Goal: Information Seeking & Learning: Learn about a topic

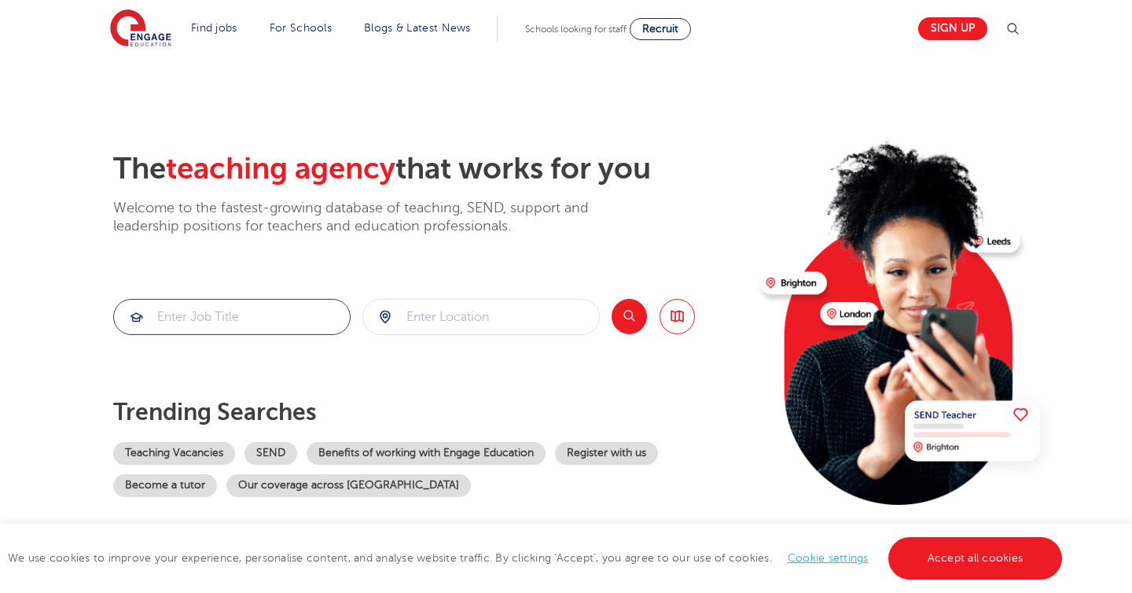
click at [289, 319] on input "search" at bounding box center [232, 316] width 236 height 35
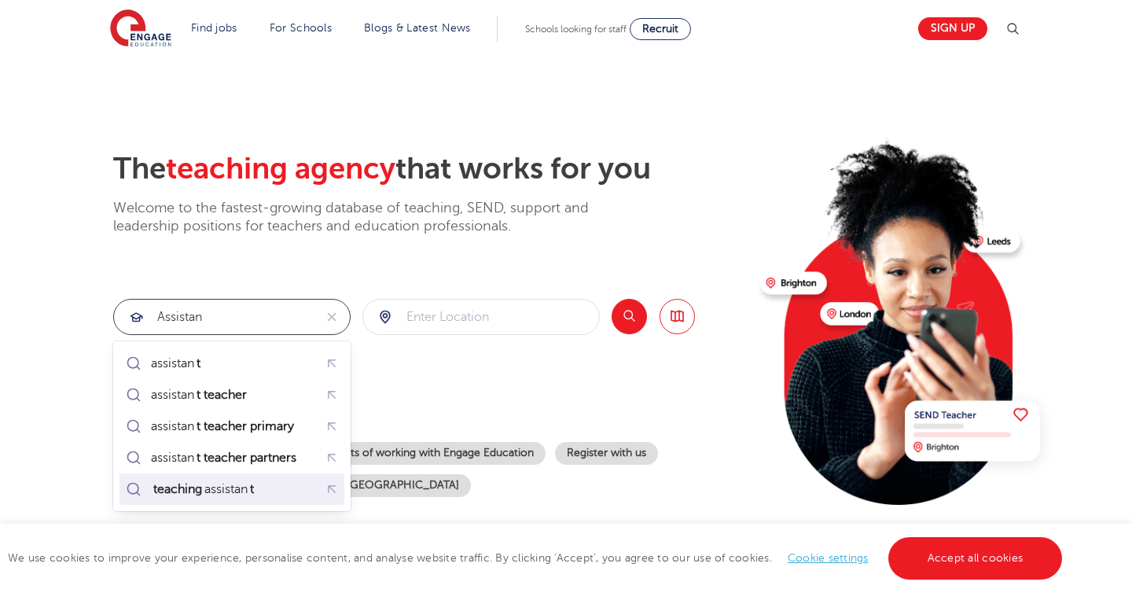
click at [252, 484] on div "teaching assistan t" at bounding box center [204, 489] width 106 height 16
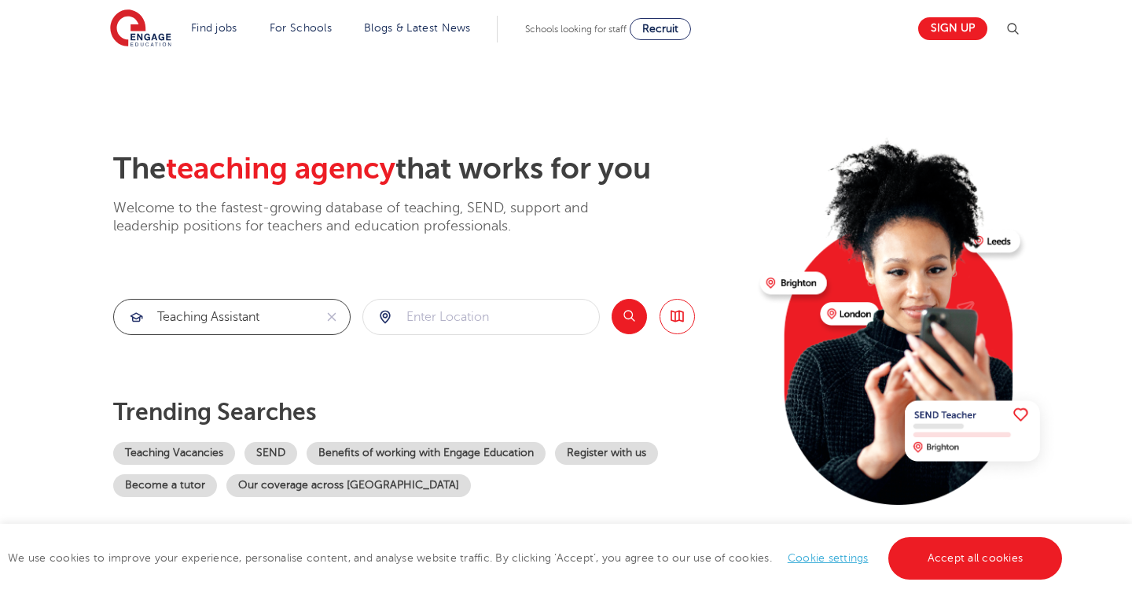
type input "teaching assistant"
click at [460, 323] on input "search" at bounding box center [481, 316] width 236 height 35
click button "Submit" at bounding box center [0, 0] width 0 height 0
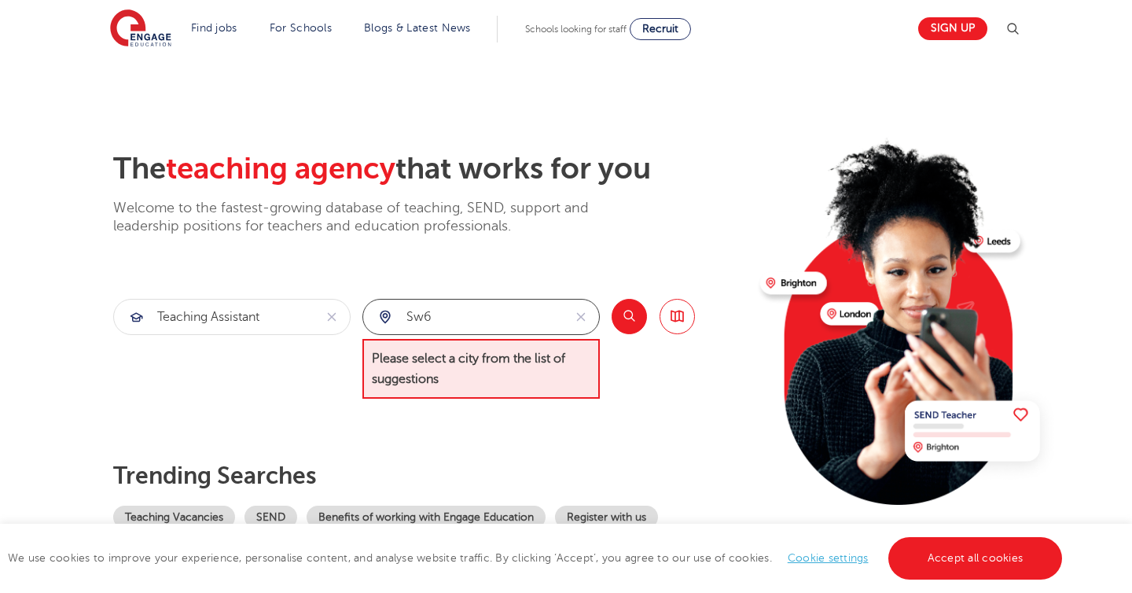
click at [505, 318] on input "sw6" at bounding box center [463, 316] width 200 height 35
drag, startPoint x: 504, startPoint y: 320, endPoint x: 369, endPoint y: 295, distance: 136.7
click at [369, 295] on div "The teaching agency that works for you Welcome to the fastest-growing database …" at bounding box center [430, 356] width 634 height 410
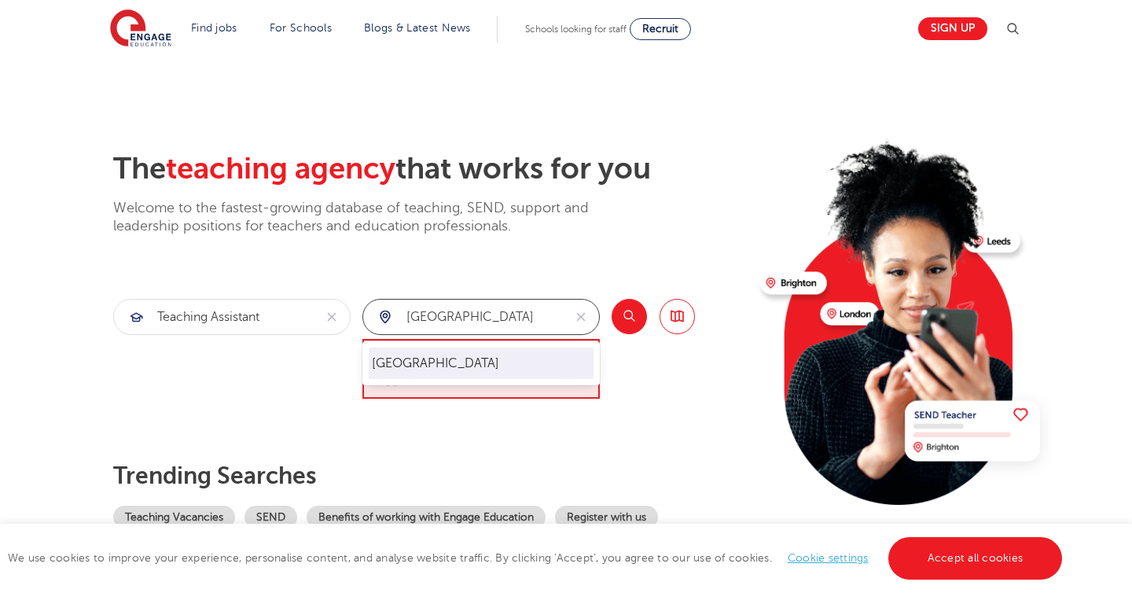
click at [411, 350] on li "[GEOGRAPHIC_DATA]" at bounding box center [481, 362] width 225 height 31
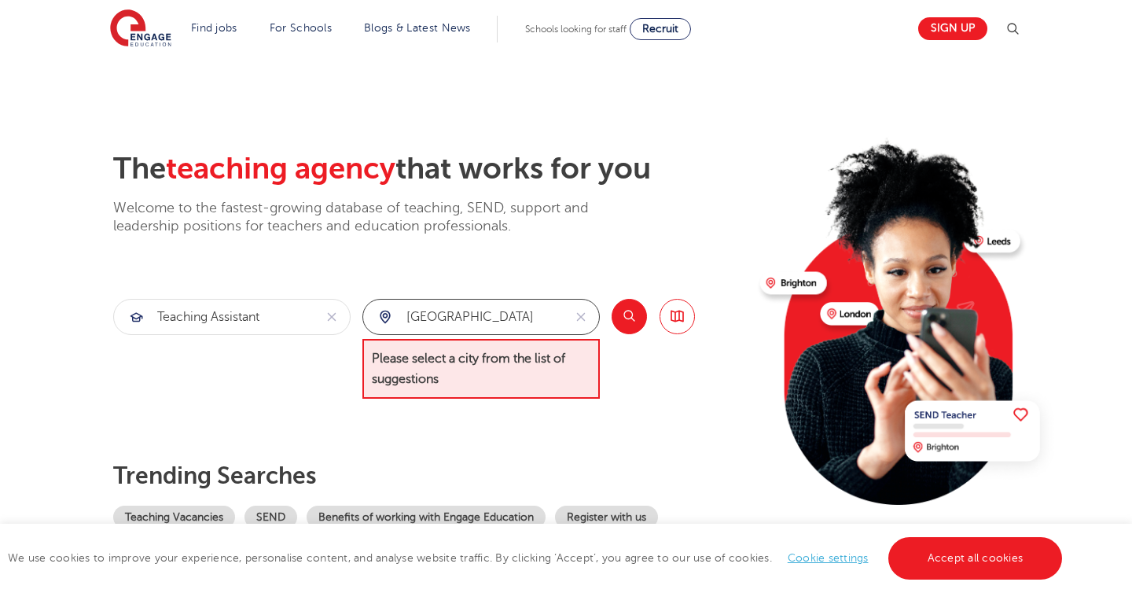
type input "[GEOGRAPHIC_DATA]"
click at [631, 317] on button "Search" at bounding box center [629, 316] width 35 height 35
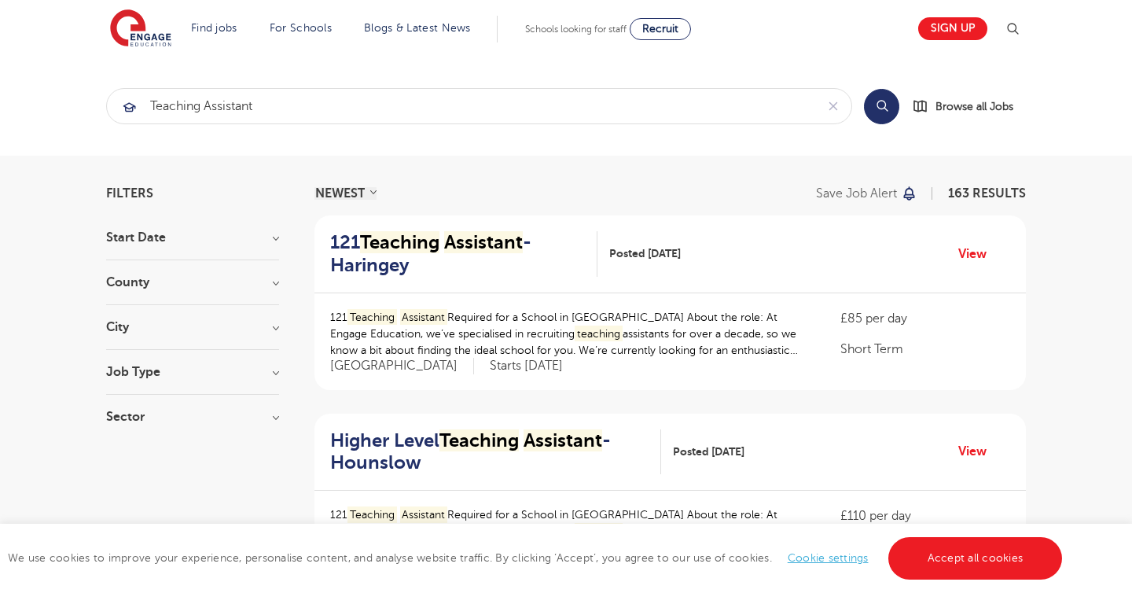
click at [259, 288] on div "County [GEOGRAPHIC_DATA] 163 [GEOGRAPHIC_DATA] 37 [GEOGRAPHIC_DATA] 30 [GEOGRAP…" at bounding box center [192, 290] width 173 height 29
click at [273, 282] on h3 "County" at bounding box center [192, 282] width 173 height 13
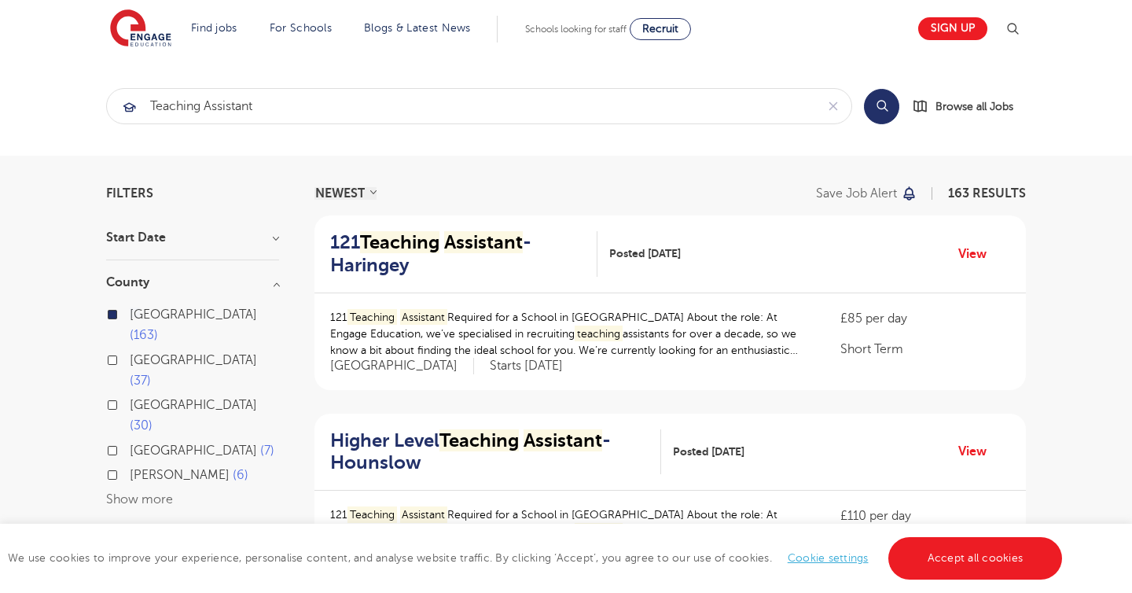
click at [159, 492] on button "Show more" at bounding box center [139, 499] width 67 height 14
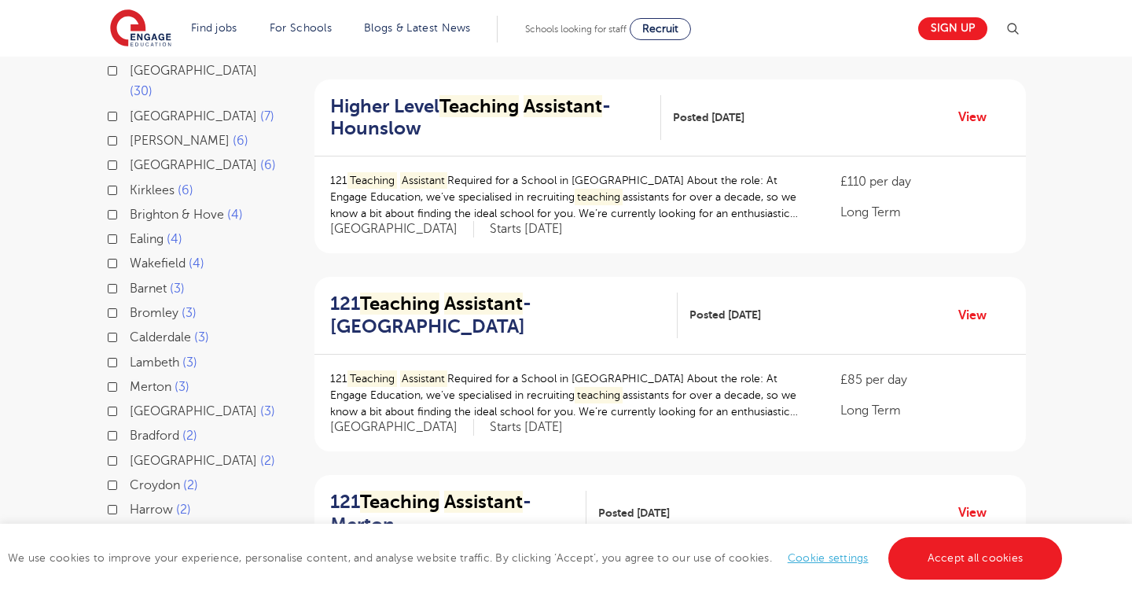
scroll to position [337, 0]
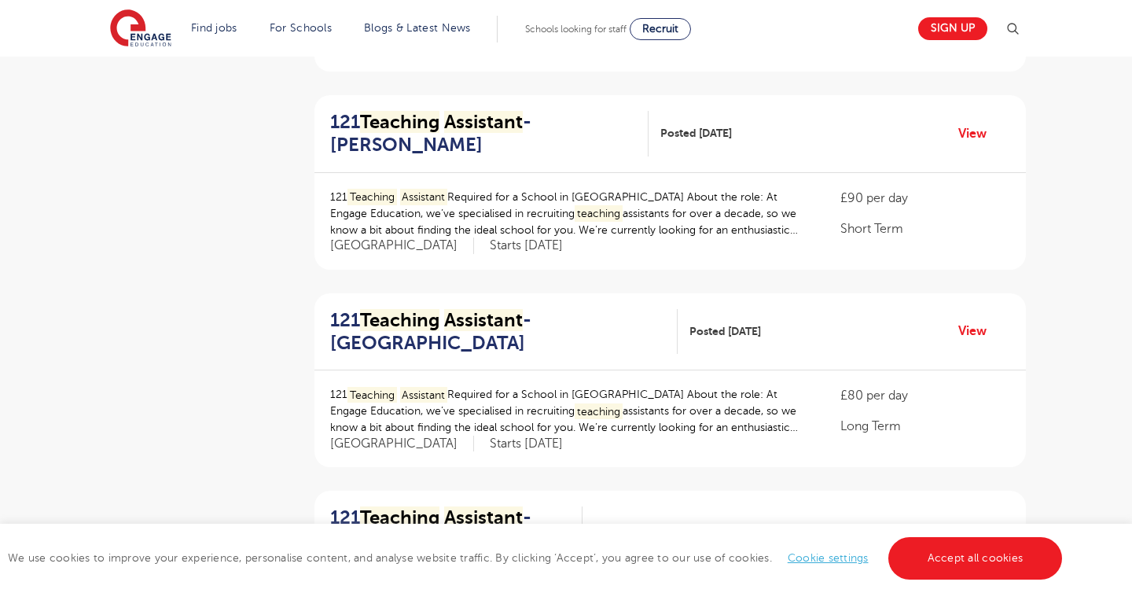
scroll to position [1502, 0]
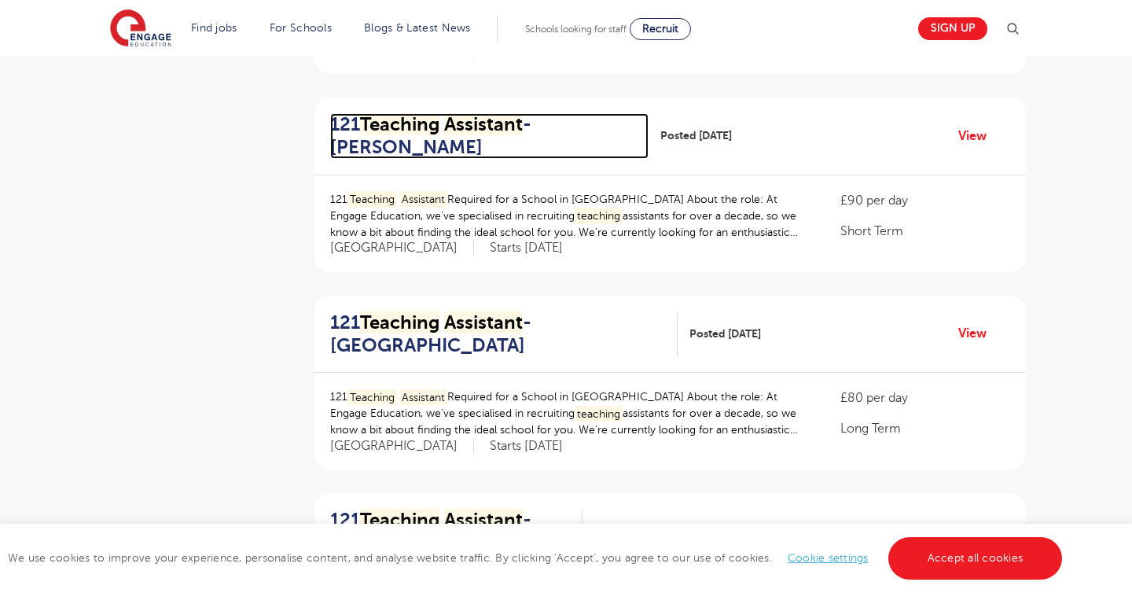
click at [373, 144] on h2 "121 Teaching Assistant - Hackney" at bounding box center [483, 136] width 306 height 46
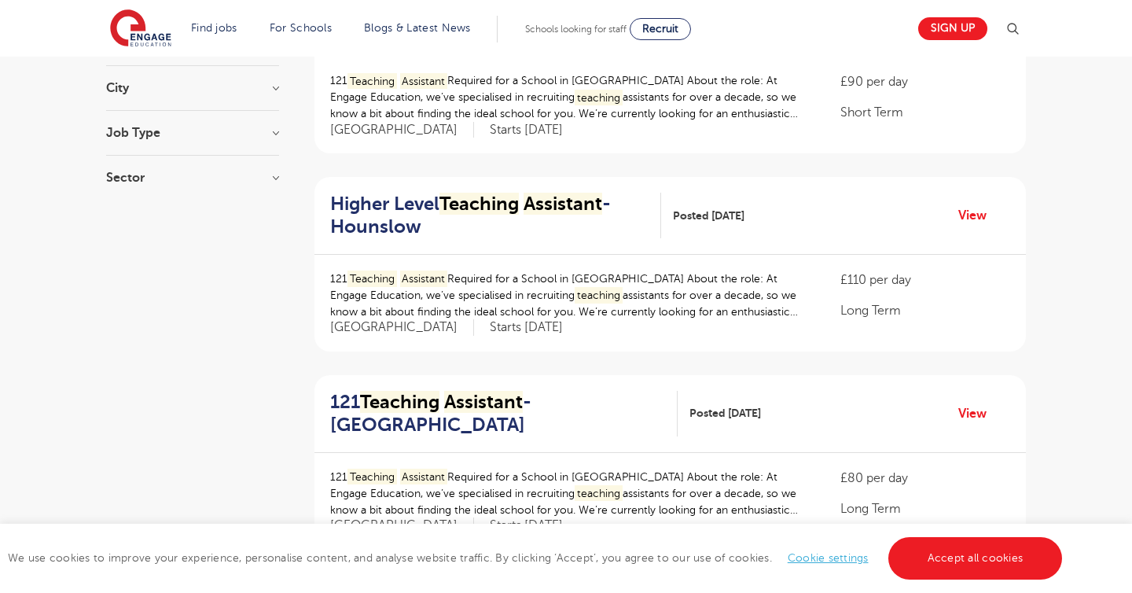
scroll to position [1933, 0]
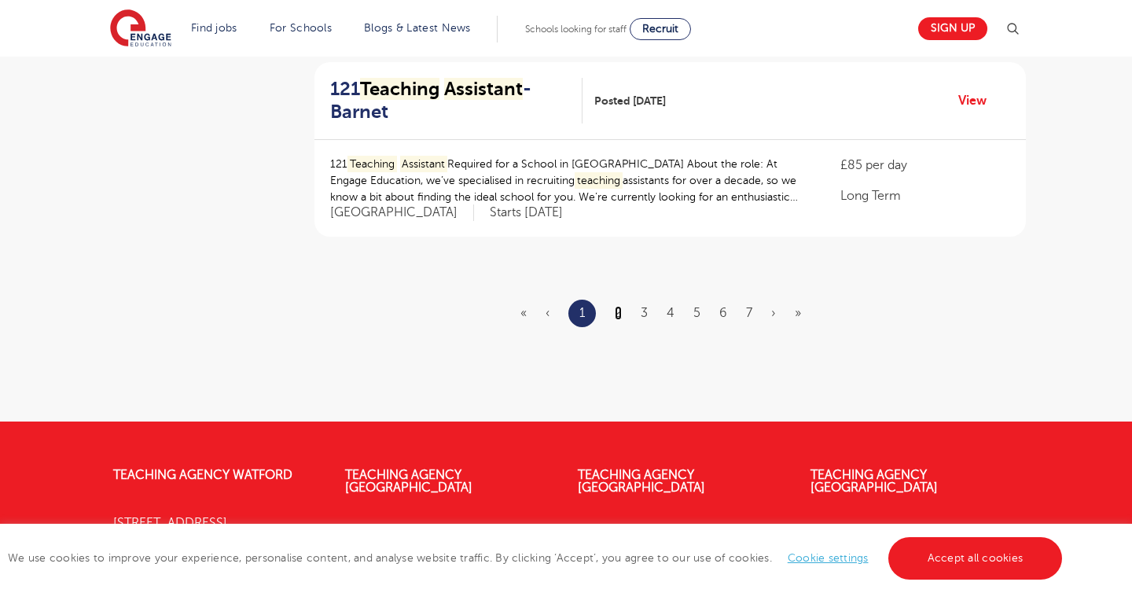
click at [616, 314] on link "2" at bounding box center [618, 313] width 7 height 14
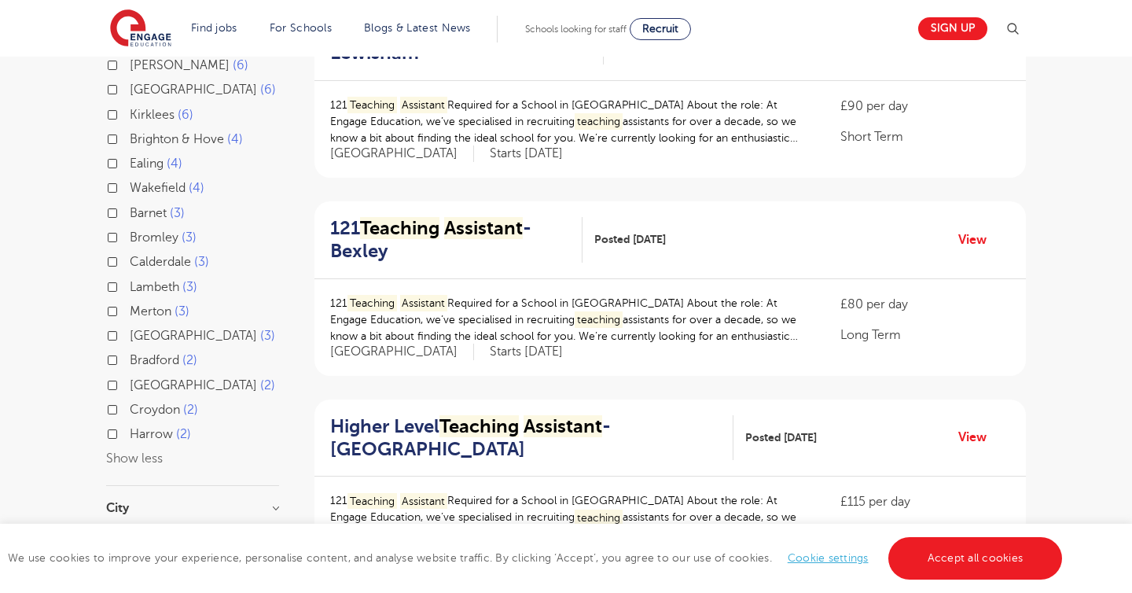
scroll to position [549, 0]
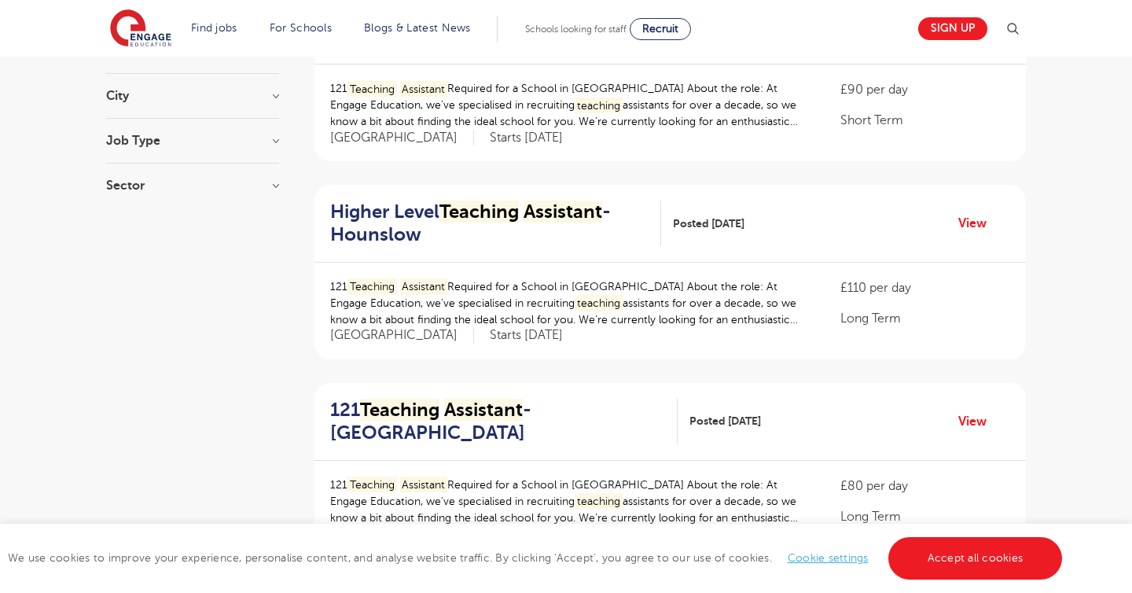
scroll to position [595, 0]
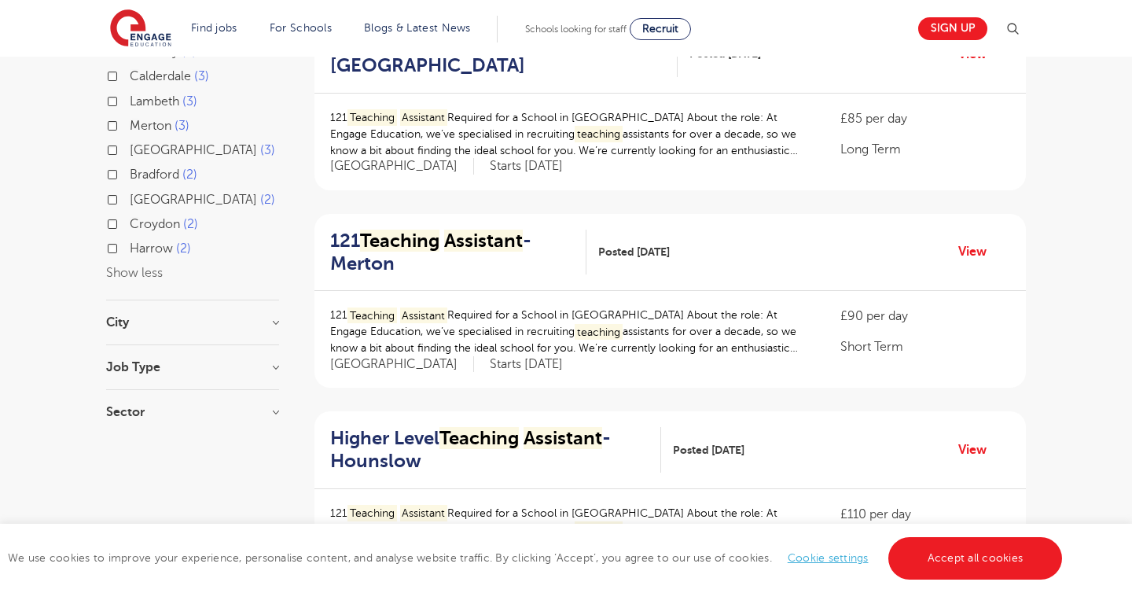
click at [206, 361] on h3 "Job Type" at bounding box center [192, 367] width 173 height 13
click at [222, 251] on section "Start Date County London 163 Hertfordshire 37 Leeds 30 West Sussex 7 Brent 6 Ea…" at bounding box center [192, 43] width 173 height 814
click at [270, 316] on h3 "City" at bounding box center [192, 322] width 173 height 13
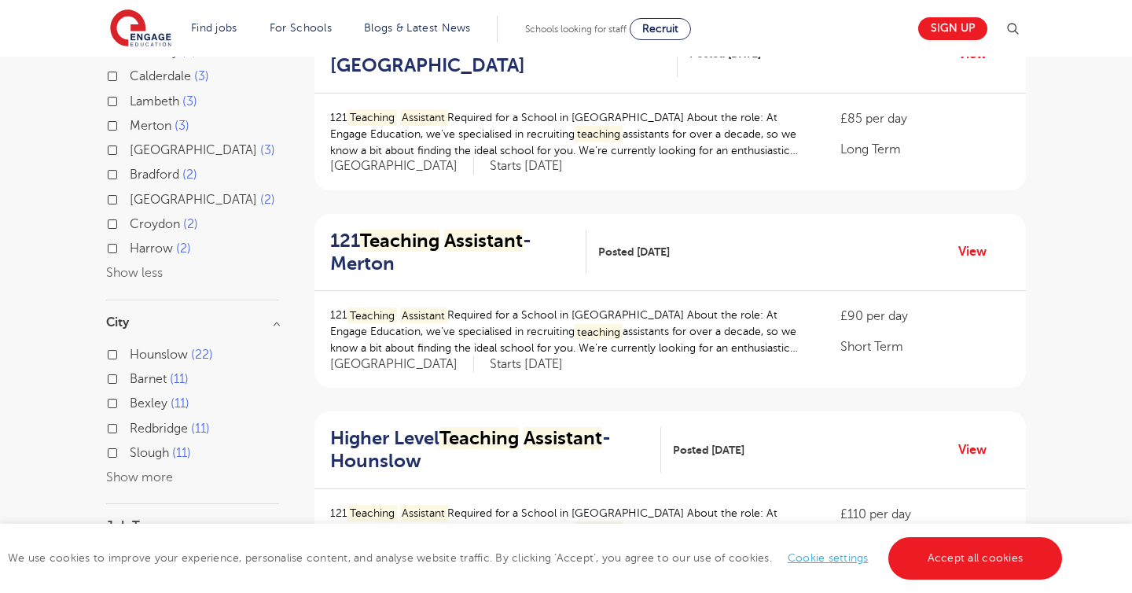
click at [146, 470] on button "Show more" at bounding box center [139, 477] width 67 height 14
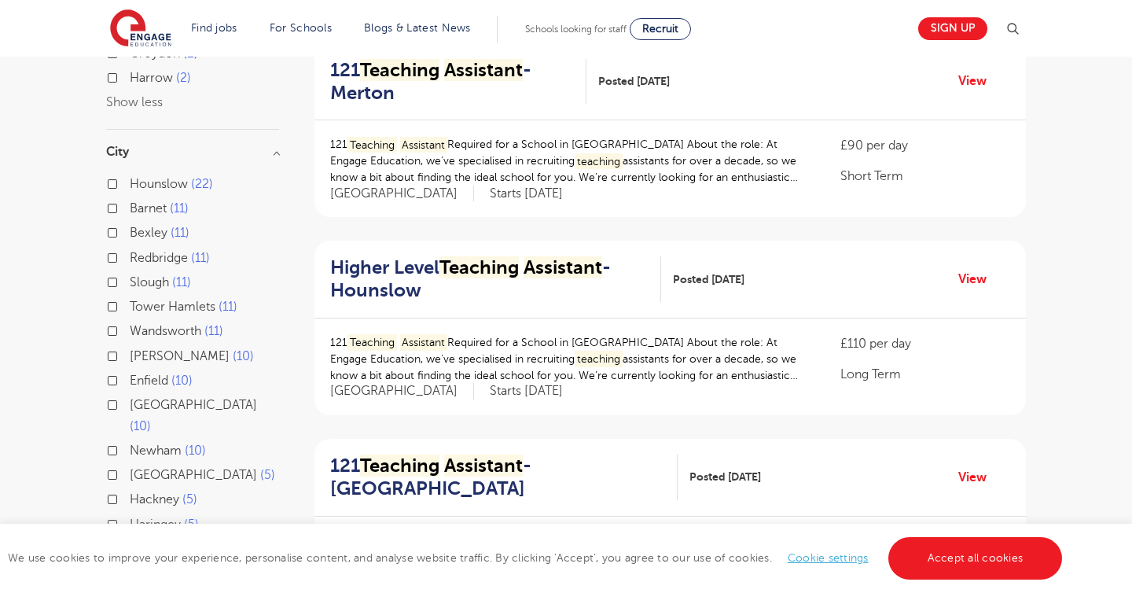
scroll to position [771, 0]
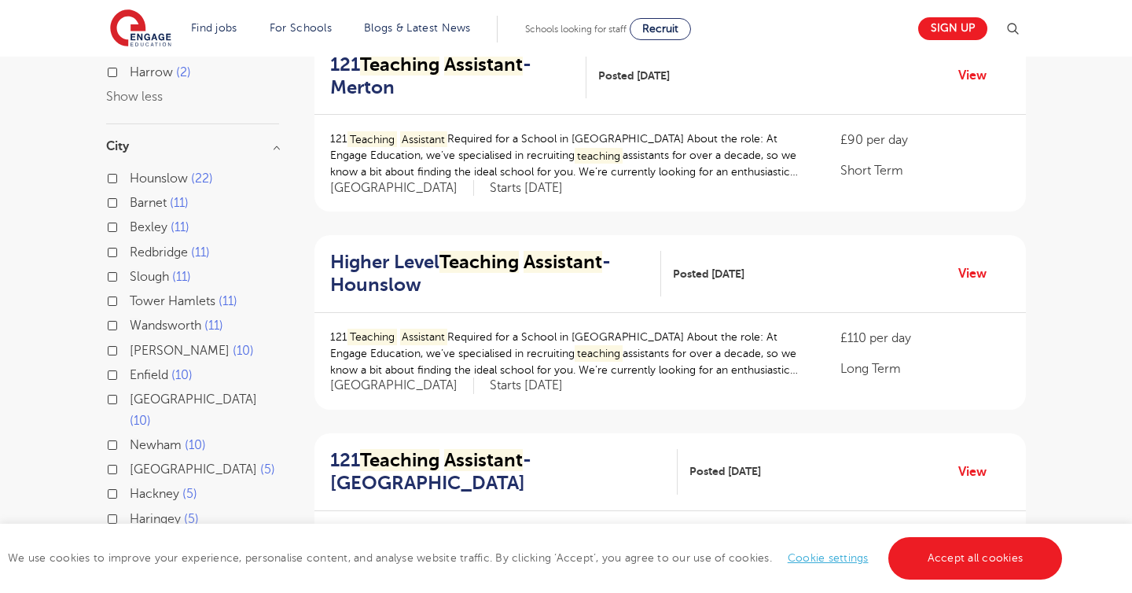
click at [130, 315] on label "Wandsworth 11" at bounding box center [177, 325] width 94 height 20
click at [130, 318] on input "Wandsworth 11" at bounding box center [135, 323] width 10 height 10
checkbox input "true"
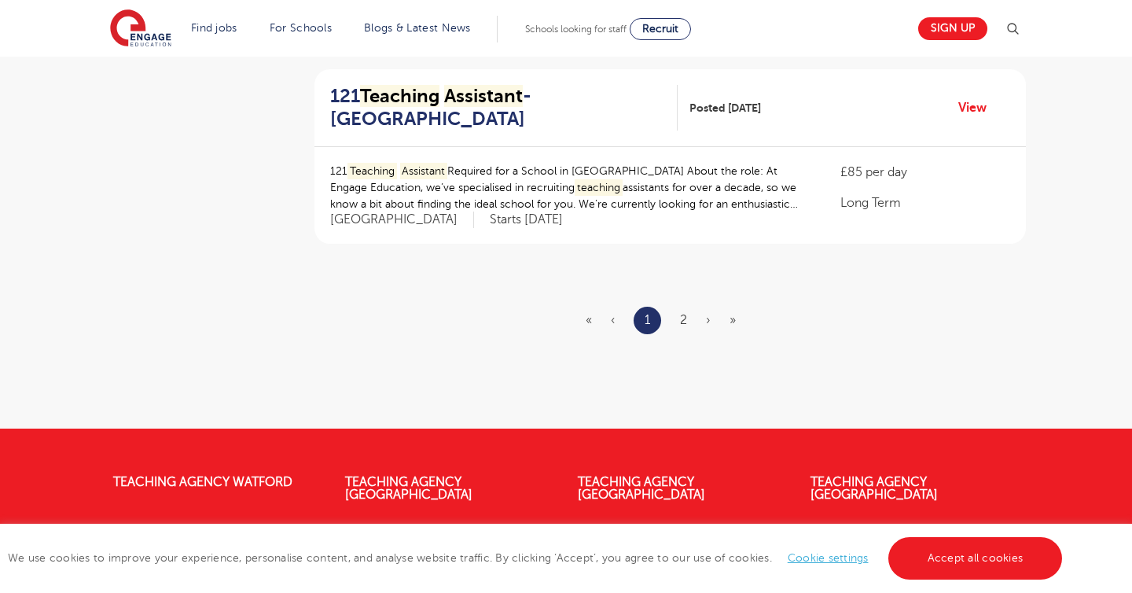
scroll to position [1931, 0]
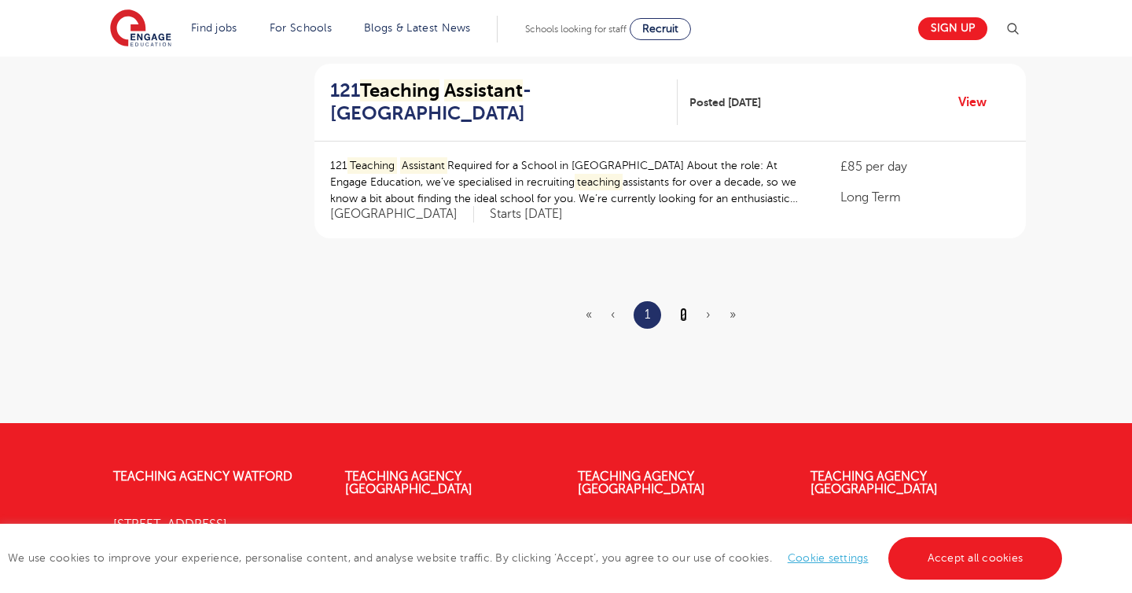
click at [685, 314] on link "2" at bounding box center [683, 314] width 7 height 14
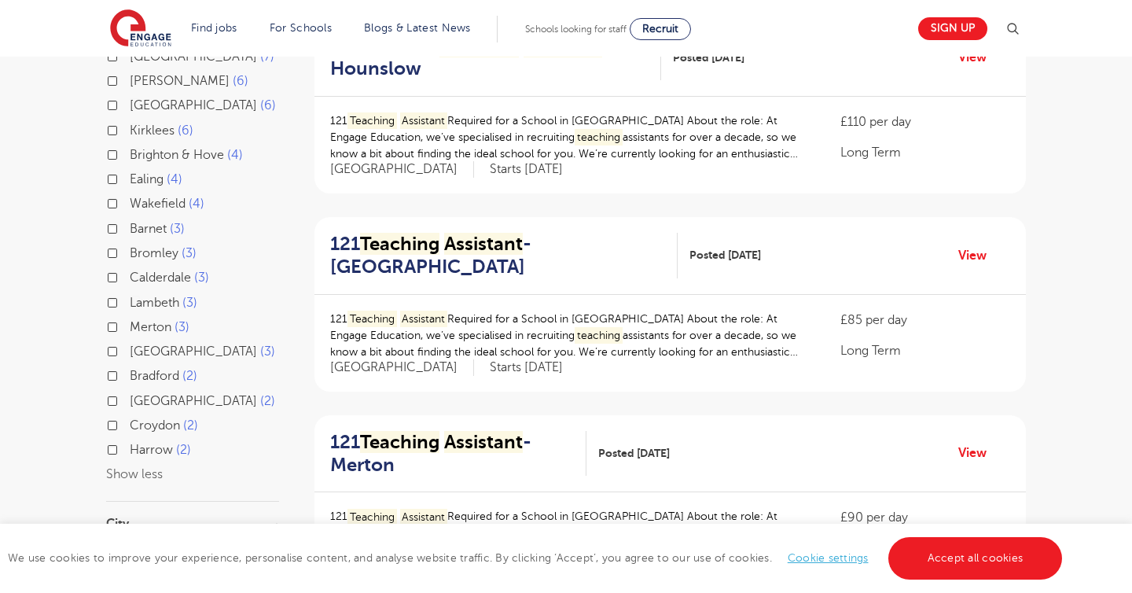
scroll to position [429, 0]
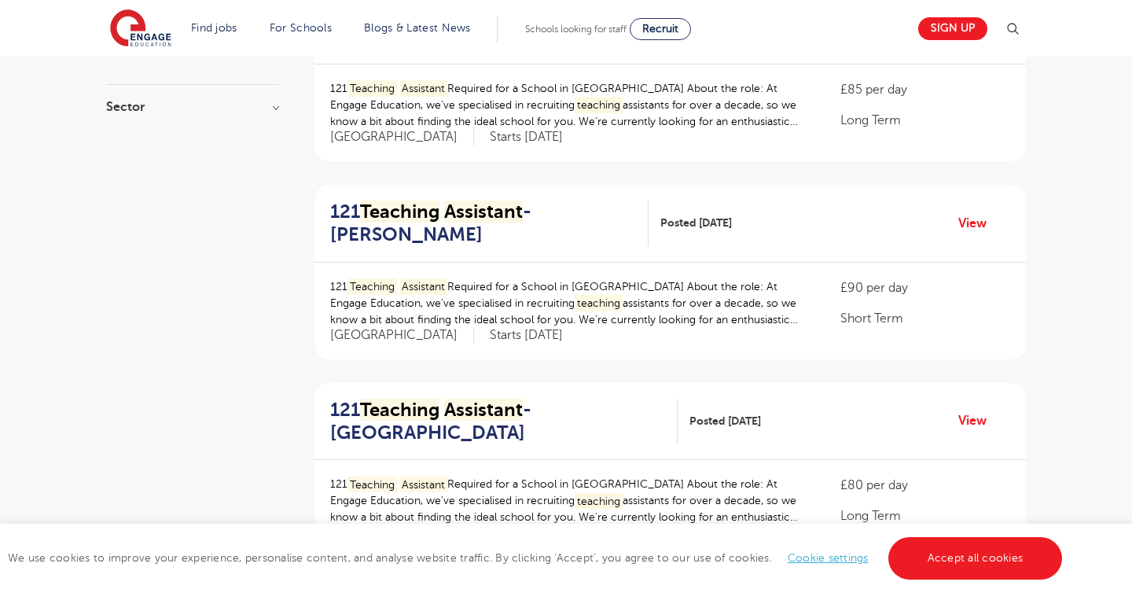
scroll to position [1420, 0]
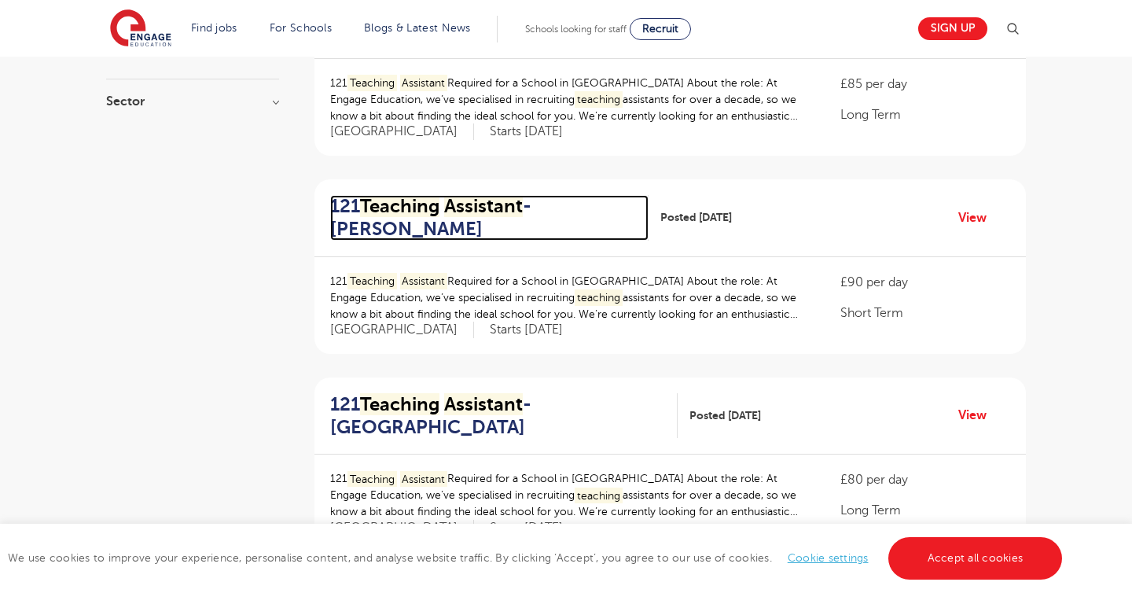
click at [446, 206] on h2 "121 Teaching Assistant - Hackney" at bounding box center [483, 218] width 306 height 46
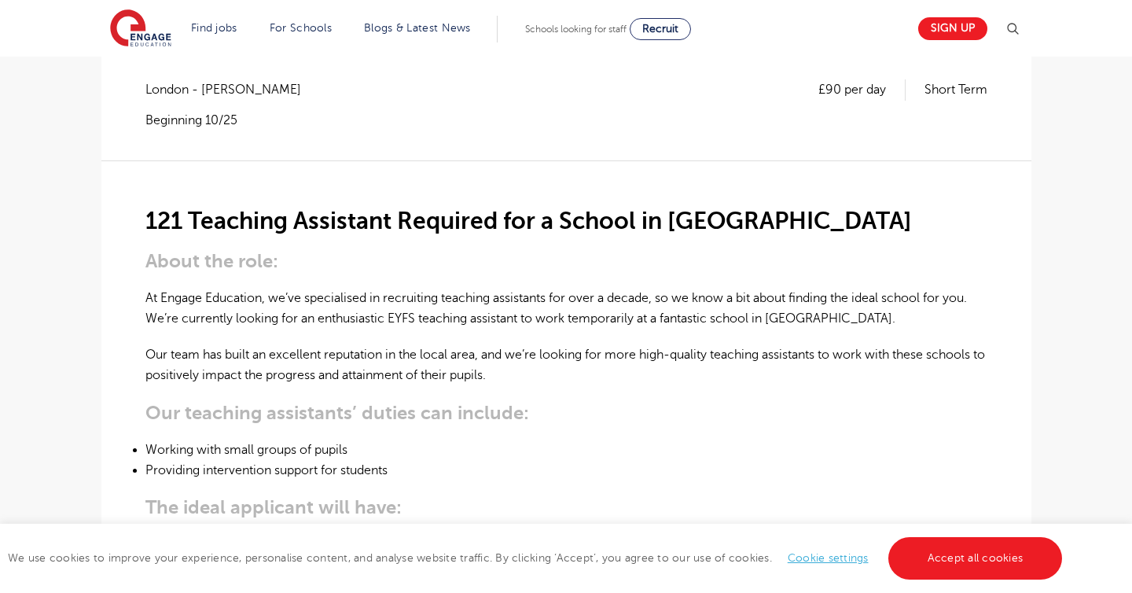
scroll to position [339, 0]
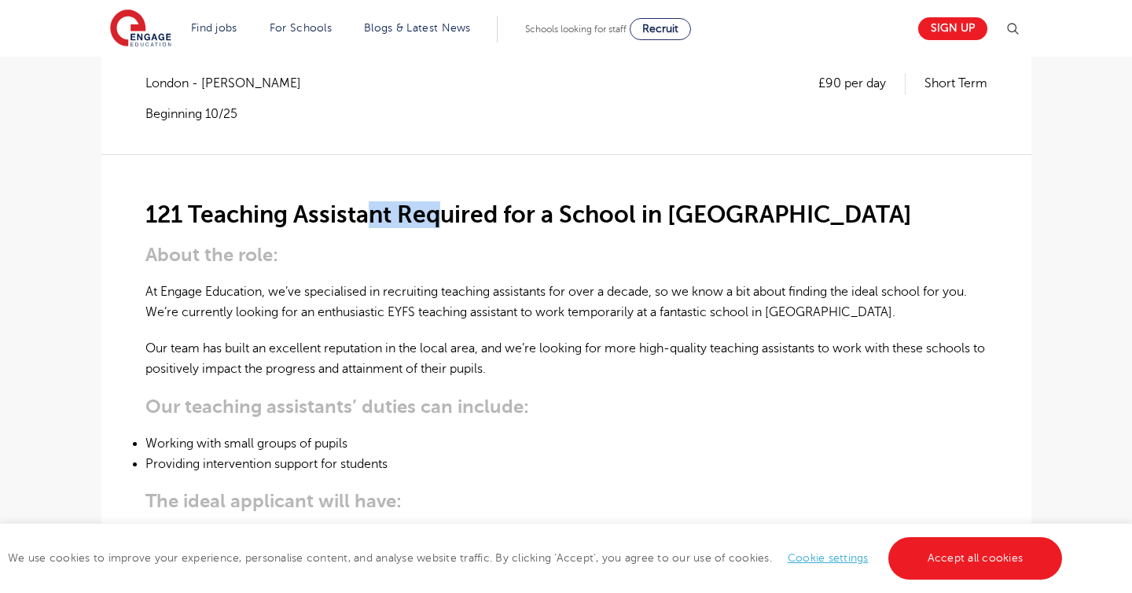
drag, startPoint x: 372, startPoint y: 169, endPoint x: 438, endPoint y: 174, distance: 66.2
click at [438, 201] on h2 "121 Teaching Assistant Required for a School in Hackney" at bounding box center [566, 214] width 842 height 27
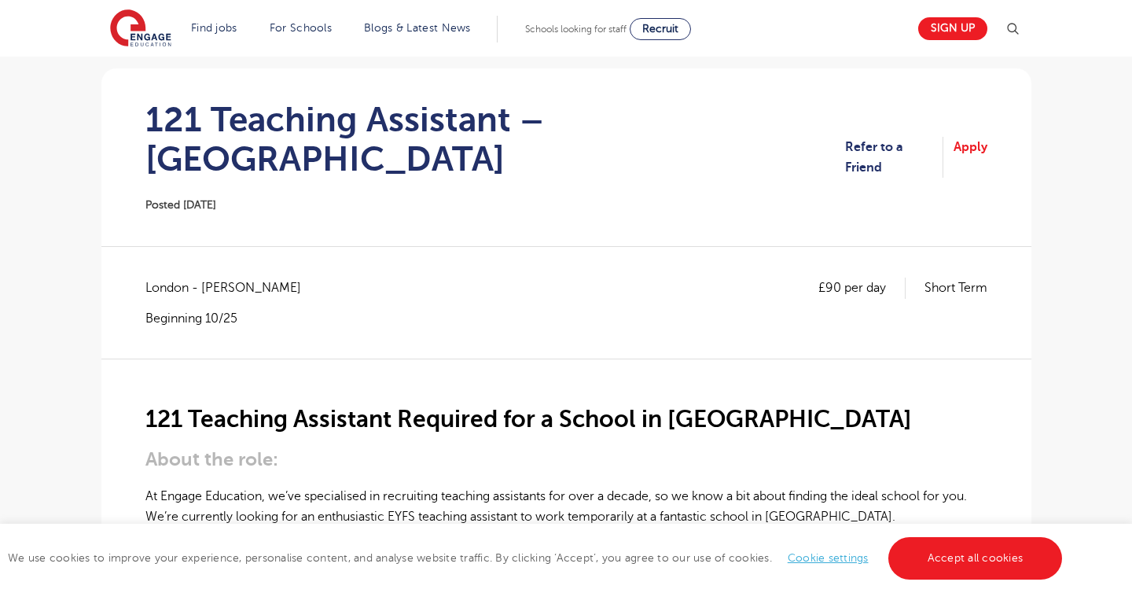
scroll to position [0, 0]
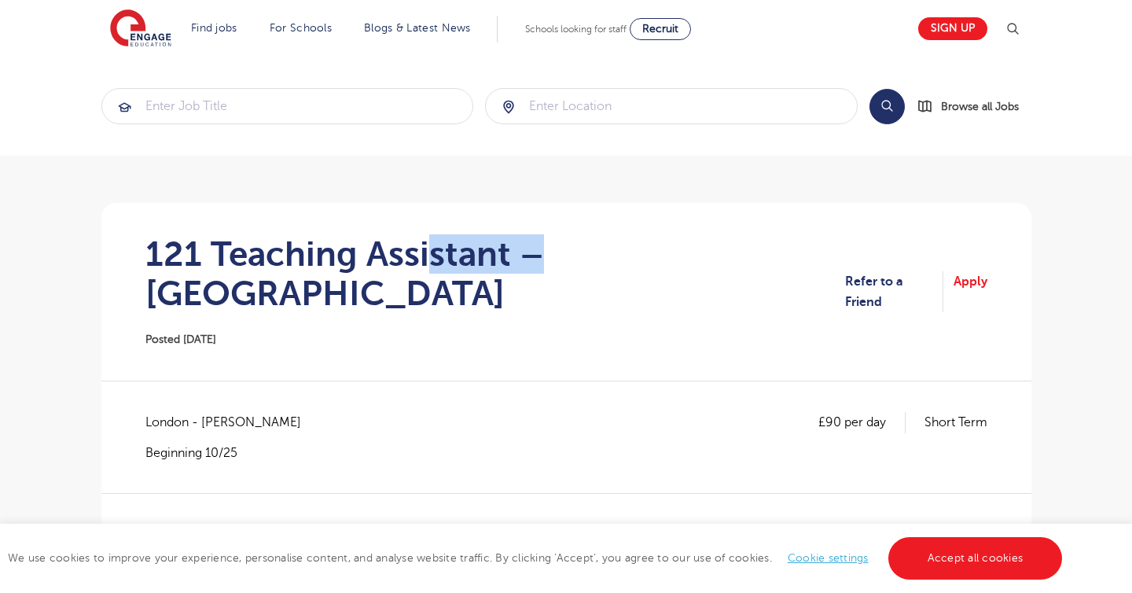
drag, startPoint x: 425, startPoint y: 241, endPoint x: 550, endPoint y: 256, distance: 126.0
click at [550, 256] on h1 "121 Teaching Assistant – Hackney" at bounding box center [495, 273] width 700 height 79
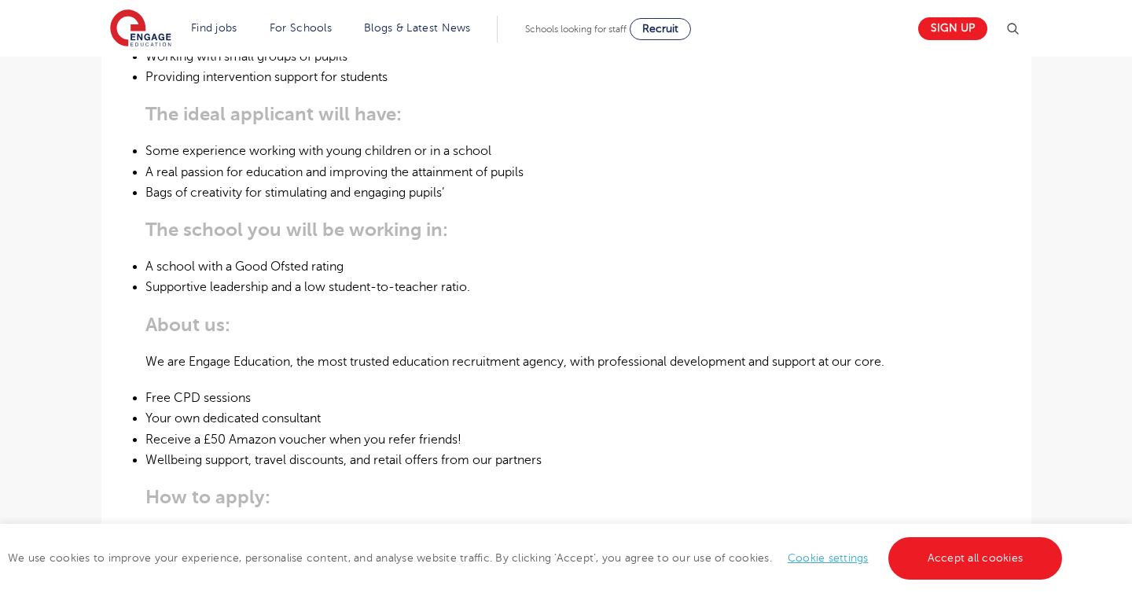
scroll to position [1085, 0]
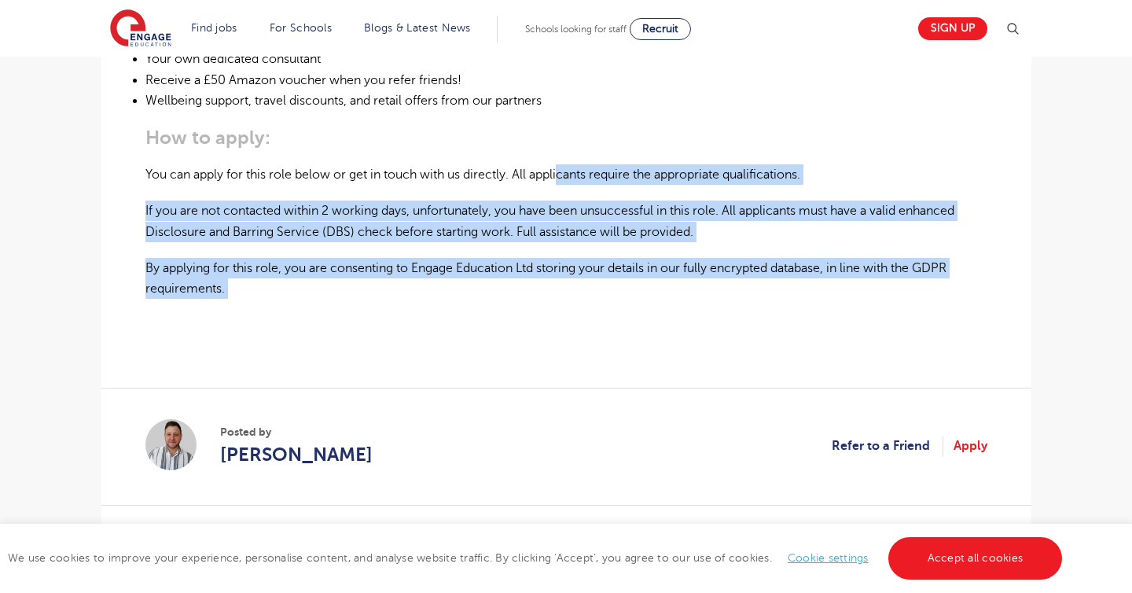
drag, startPoint x: 563, startPoint y: 136, endPoint x: 563, endPoint y: 266, distance: 130.5
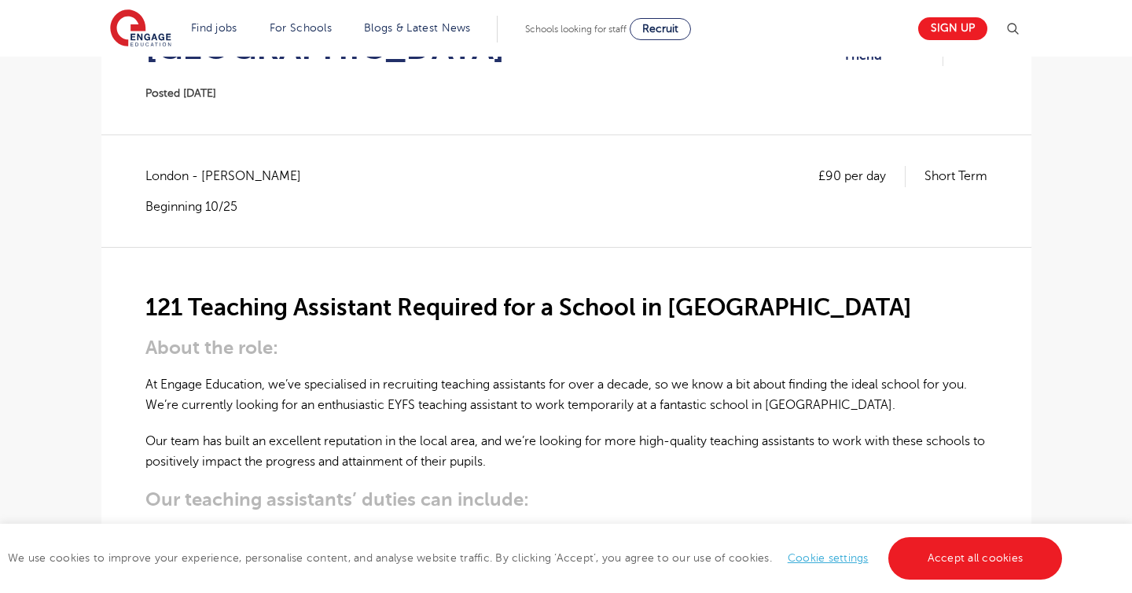
scroll to position [0, 0]
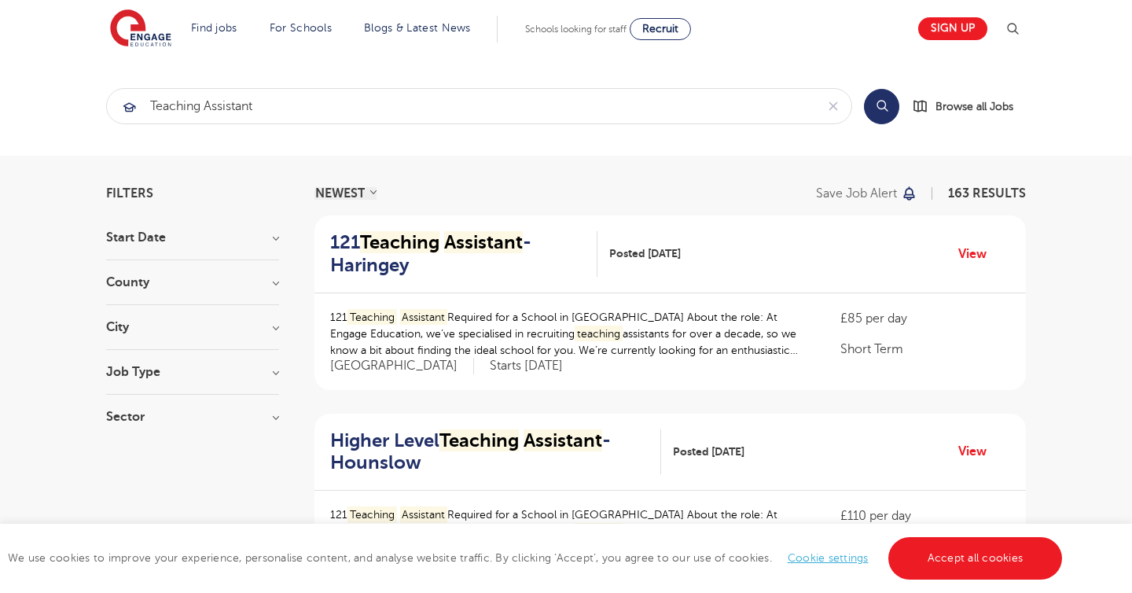
scroll to position [1420, 0]
